Goal: Information Seeking & Learning: Learn about a topic

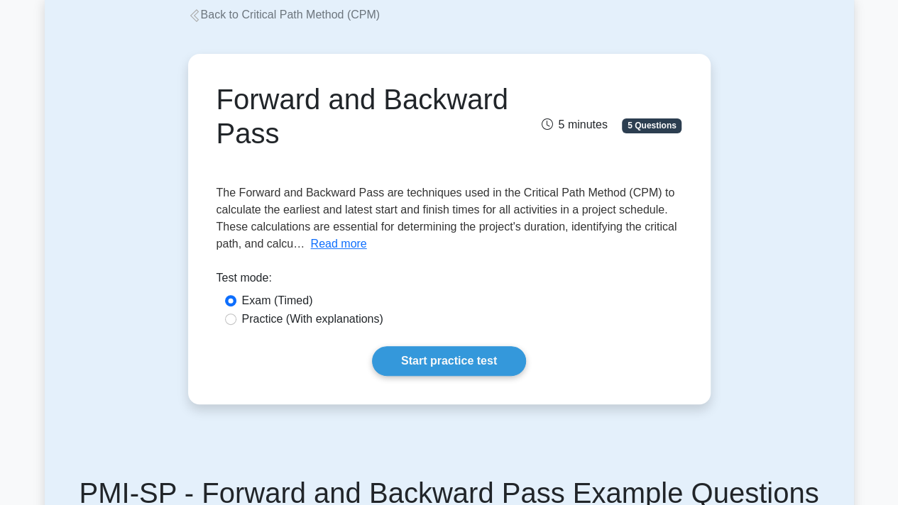
scroll to position [86, 0]
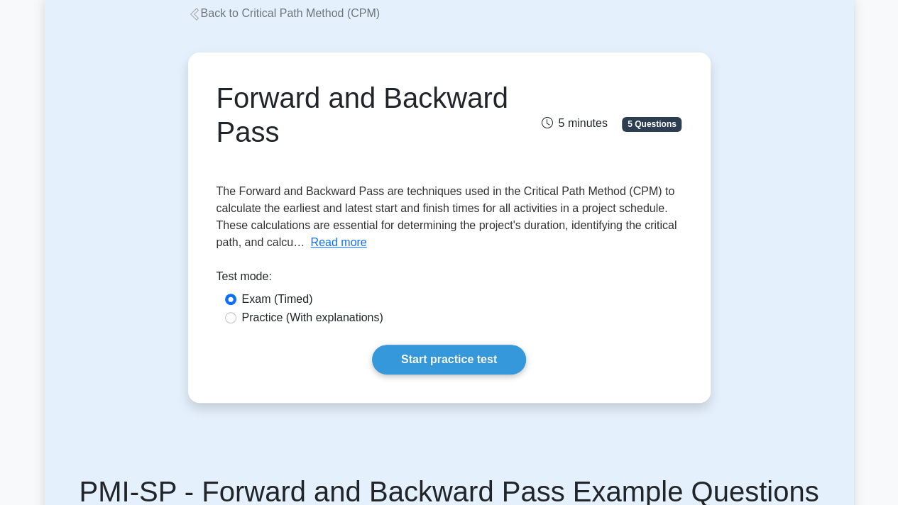
click at [348, 313] on label "Practice (With explanations)" at bounding box center [312, 317] width 141 height 17
click at [236, 313] on input "Practice (With explanations)" at bounding box center [230, 317] width 11 height 11
radio input "true"
click at [450, 363] on link "Start practice test" at bounding box center [449, 360] width 154 height 30
click at [483, 360] on link "Start practice test" at bounding box center [449, 360] width 154 height 30
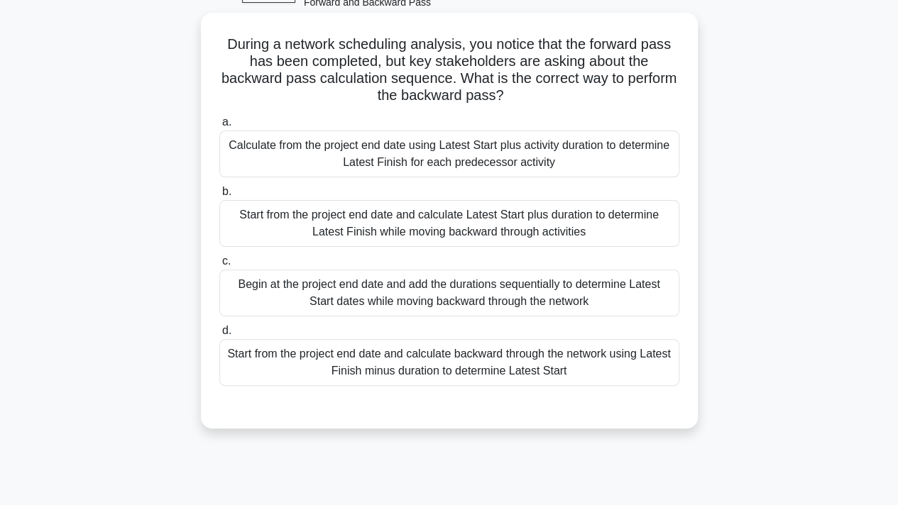
scroll to position [89, 0]
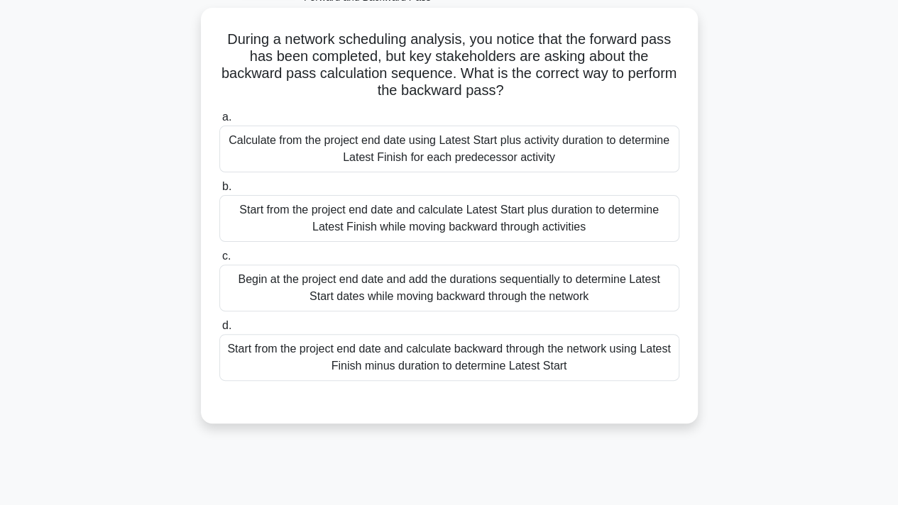
click at [596, 355] on div "Start from the project end date and calculate backward through the network usin…" at bounding box center [449, 357] width 460 height 47
click at [219, 331] on input "d. Start from the project end date and calculate backward through the network u…" at bounding box center [219, 325] width 0 height 9
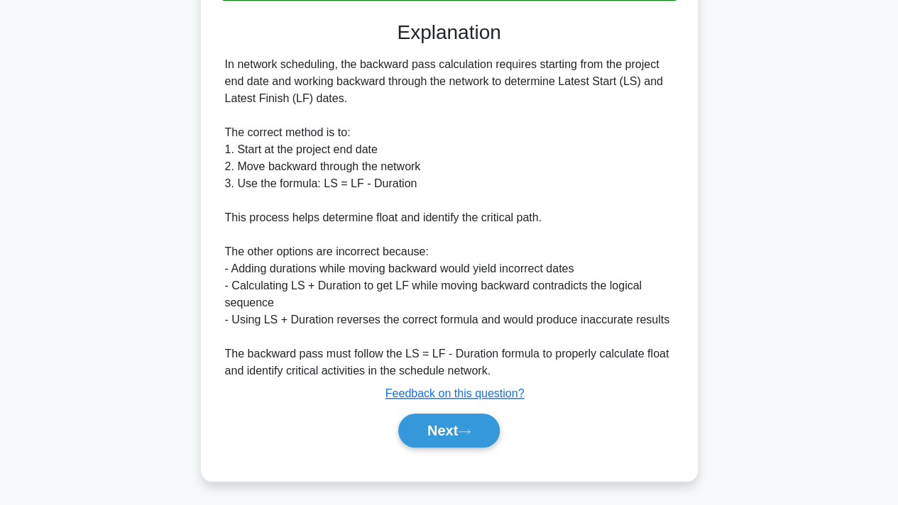
scroll to position [470, 0]
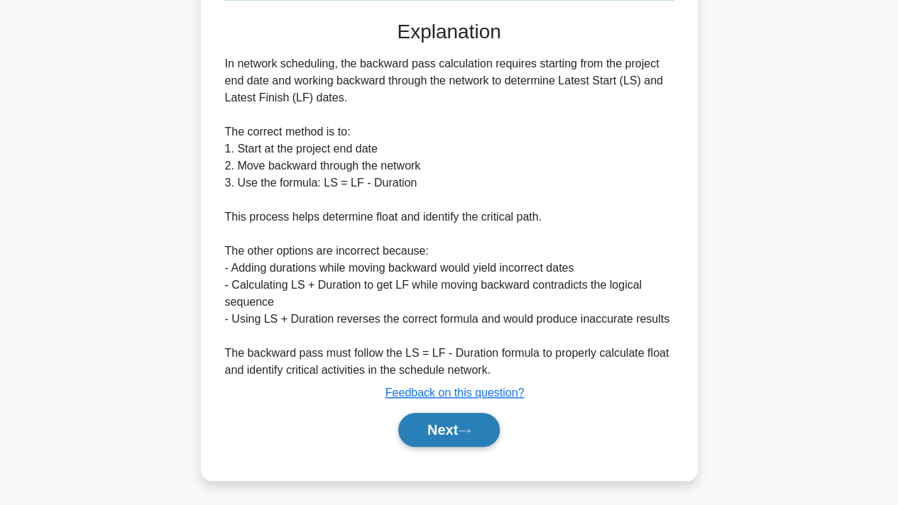
click at [467, 440] on button "Next" at bounding box center [448, 430] width 101 height 34
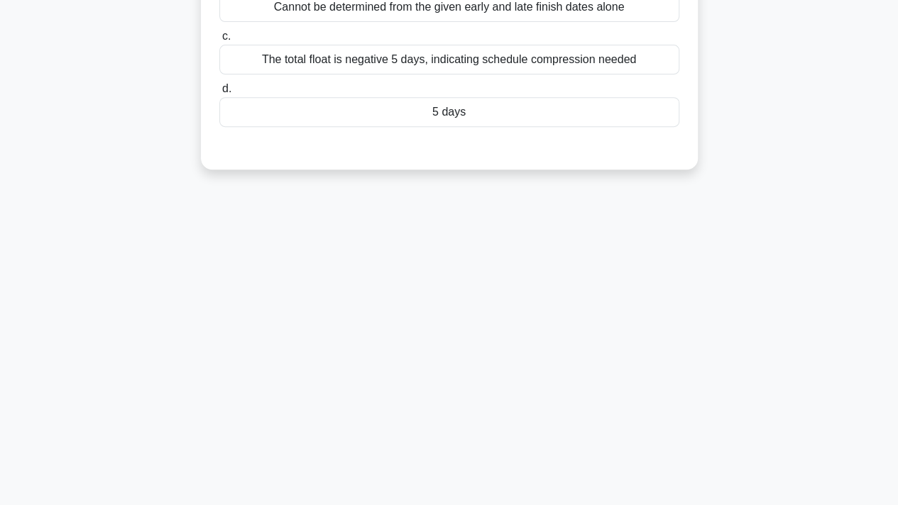
scroll to position [0, 0]
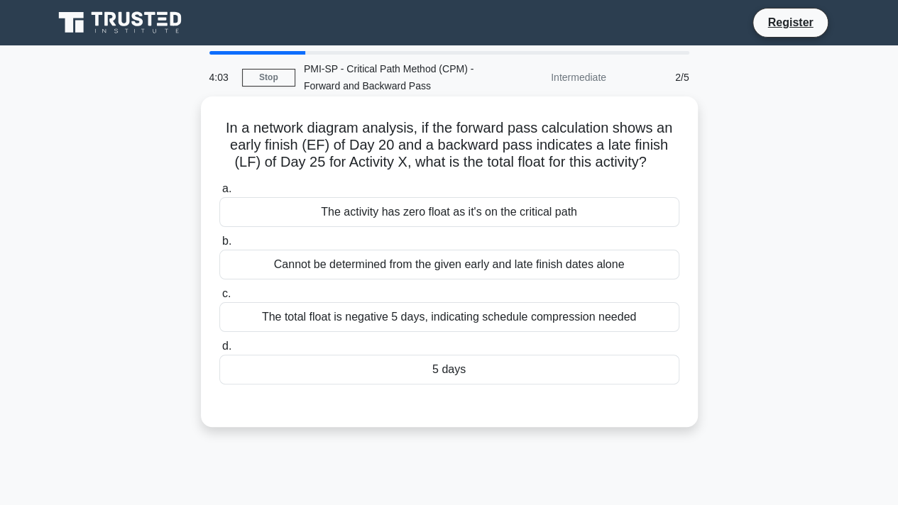
click at [497, 372] on div "5 days" at bounding box center [449, 370] width 460 height 30
click at [219, 351] on input "d. 5 days" at bounding box center [219, 346] width 0 height 9
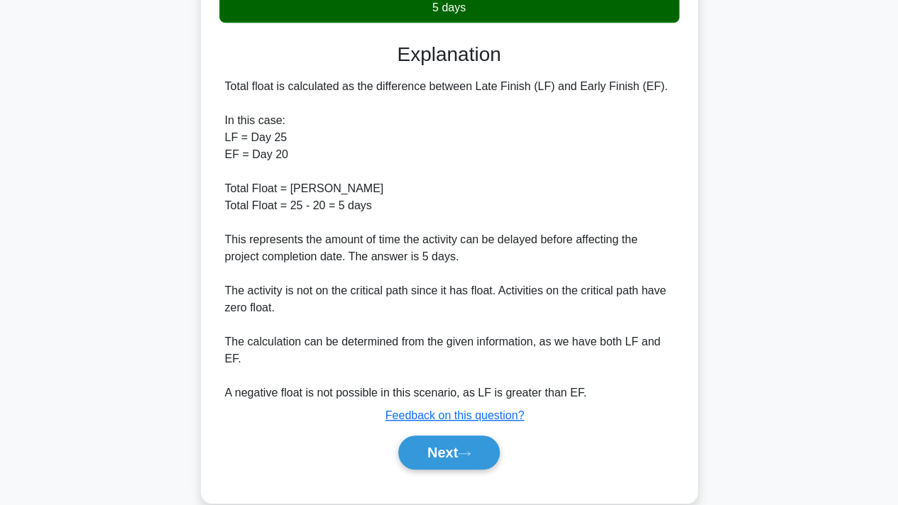
scroll to position [363, 0]
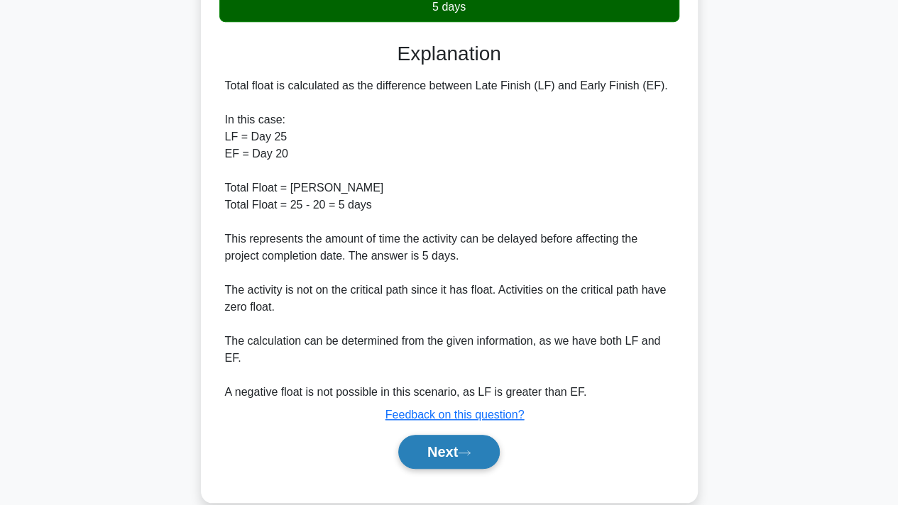
click at [481, 448] on button "Next" at bounding box center [448, 452] width 101 height 34
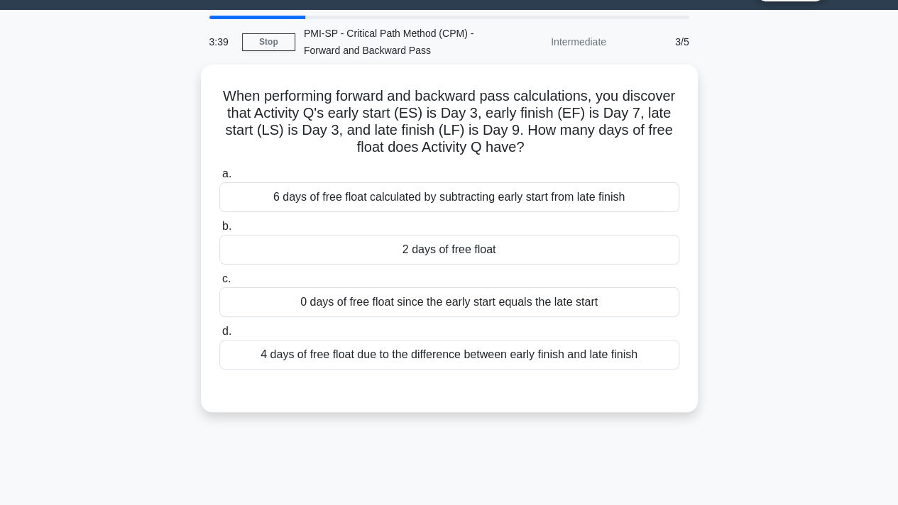
scroll to position [0, 0]
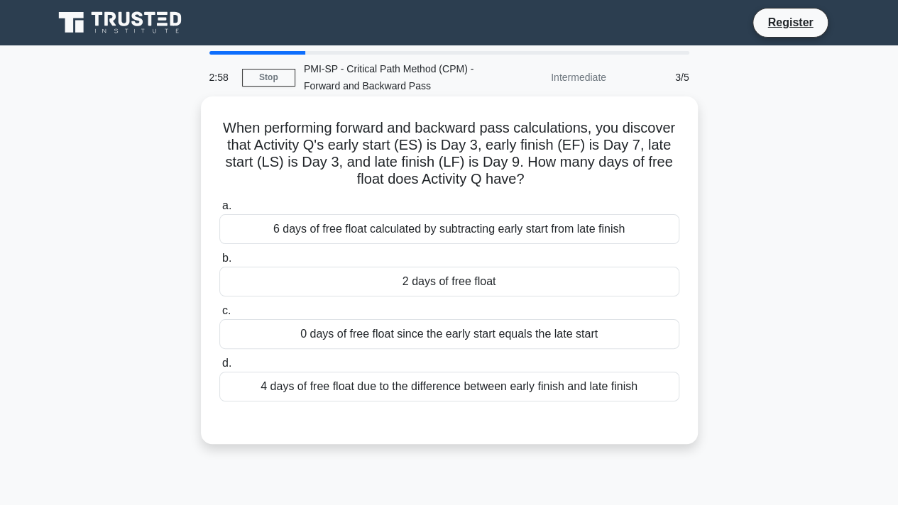
click at [536, 384] on div "4 days of free float due to the difference between early finish and late finish" at bounding box center [449, 387] width 460 height 30
click at [219, 368] on input "d. 4 days of free float due to the difference between early finish and late fin…" at bounding box center [219, 363] width 0 height 9
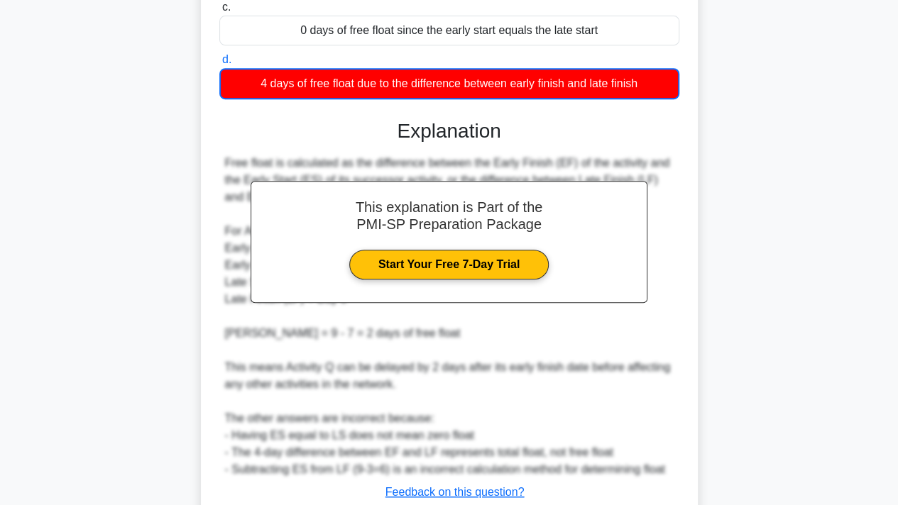
scroll to position [404, 0]
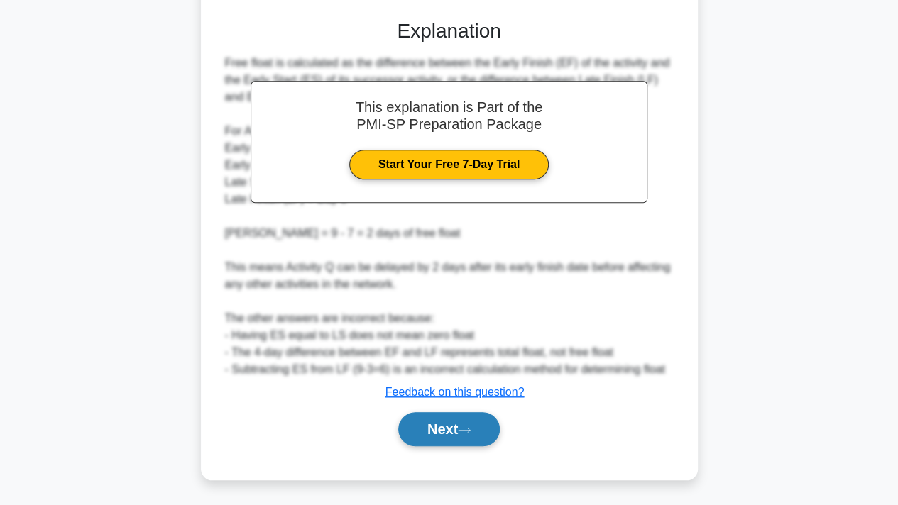
click at [468, 435] on button "Next" at bounding box center [448, 429] width 101 height 34
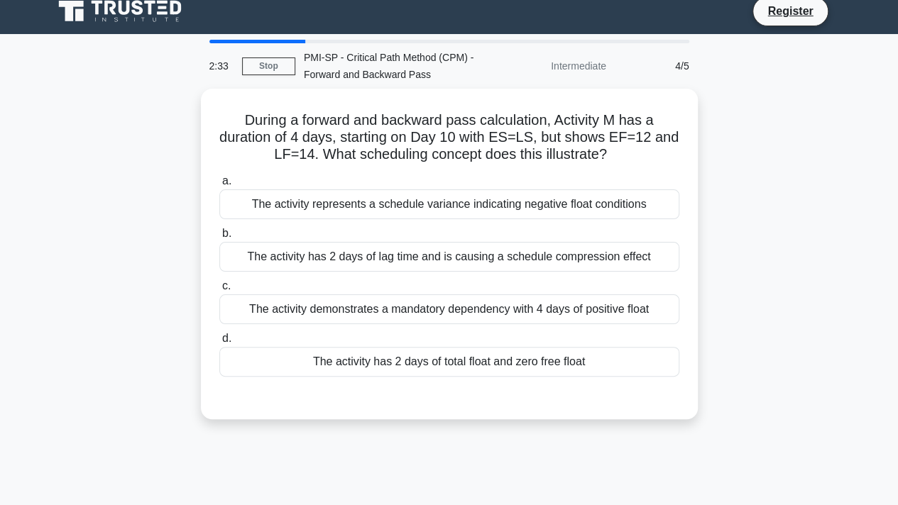
scroll to position [0, 0]
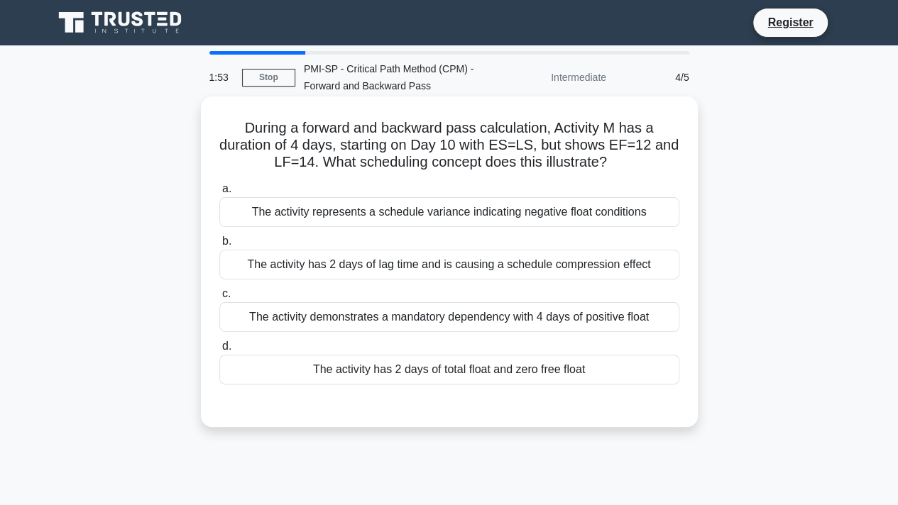
click at [409, 265] on div "The activity has 2 days of lag time and is causing a schedule compression effect" at bounding box center [449, 265] width 460 height 30
click at [219, 246] on input "b. The activity has 2 days of lag time and is causing a schedule compression ef…" at bounding box center [219, 241] width 0 height 9
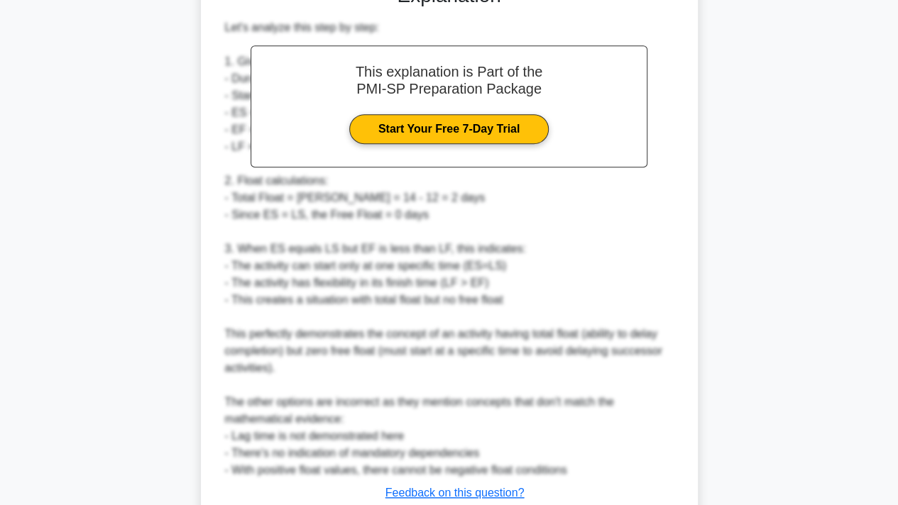
scroll to position [523, 0]
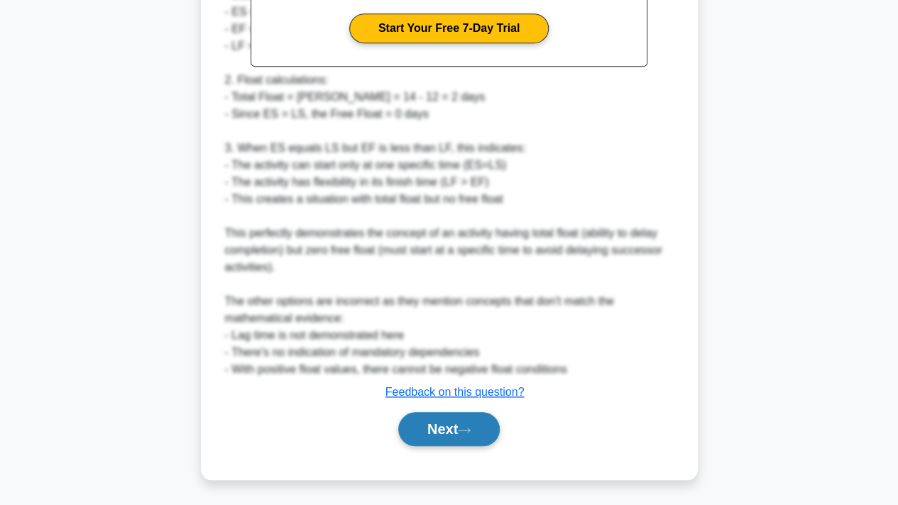
click at [428, 439] on button "Next" at bounding box center [448, 429] width 101 height 34
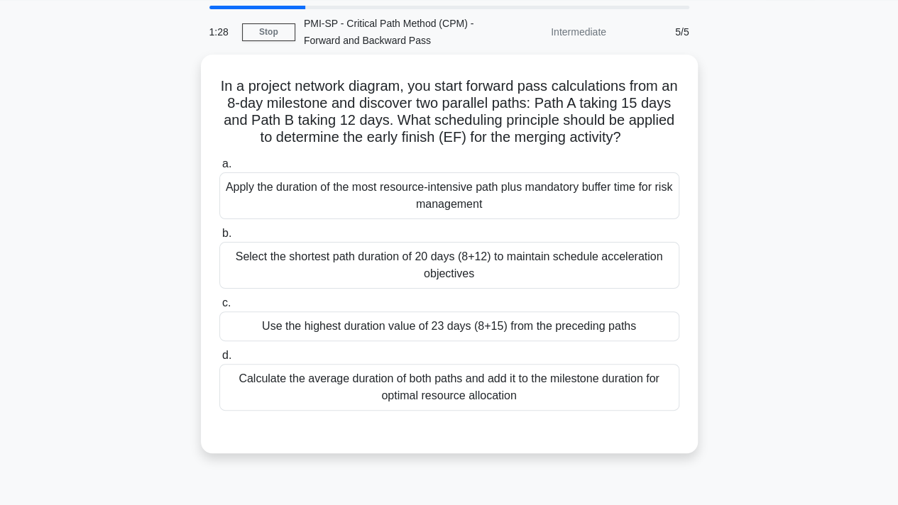
scroll to position [43, 0]
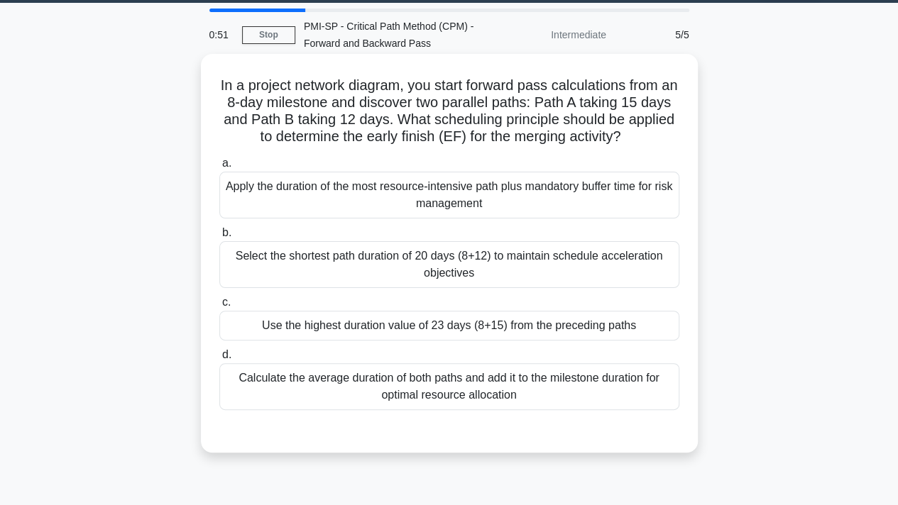
click at [378, 331] on div "Use the highest duration value of 23 days (8+15) from the preceding paths" at bounding box center [449, 326] width 460 height 30
click at [219, 307] on input "c. Use the highest duration value of 23 days (8+15) from the preceding paths" at bounding box center [219, 302] width 0 height 9
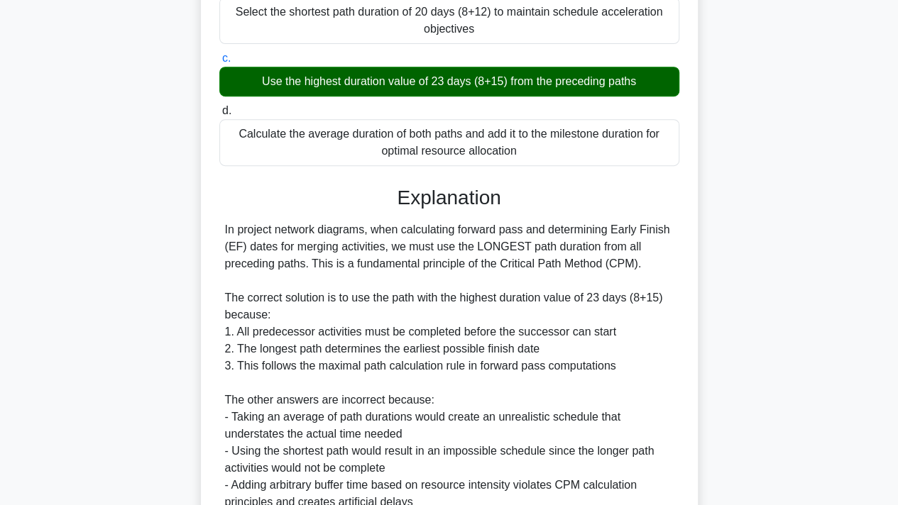
scroll to position [419, 0]
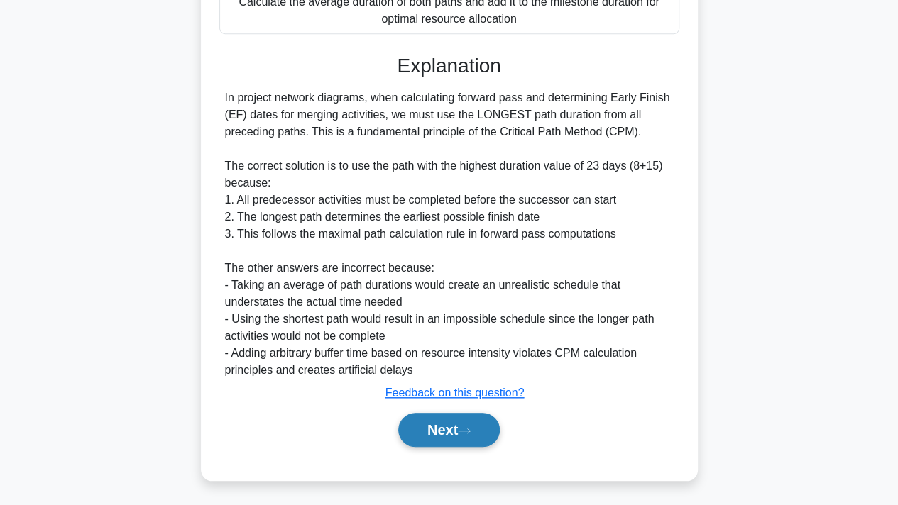
click at [423, 435] on button "Next" at bounding box center [448, 430] width 101 height 34
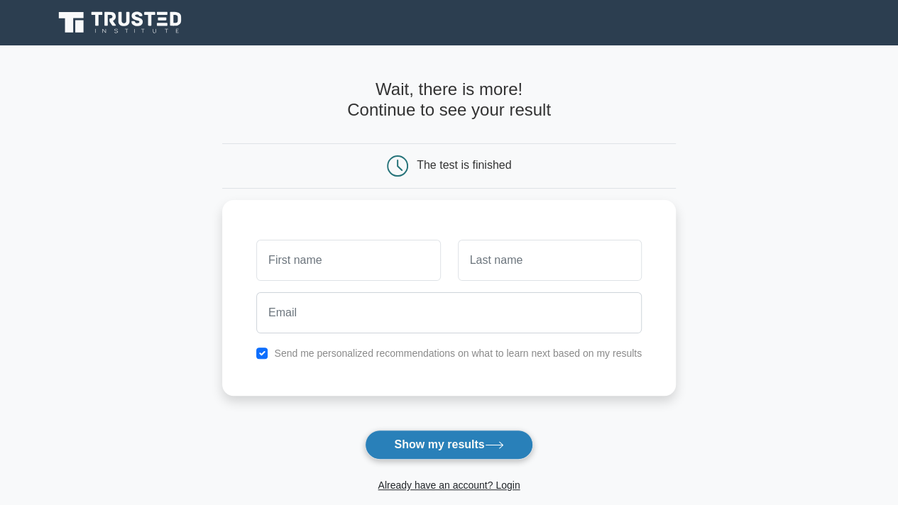
click at [395, 436] on button "Show my results" at bounding box center [448, 445] width 167 height 30
